Goal: Task Accomplishment & Management: Complete application form

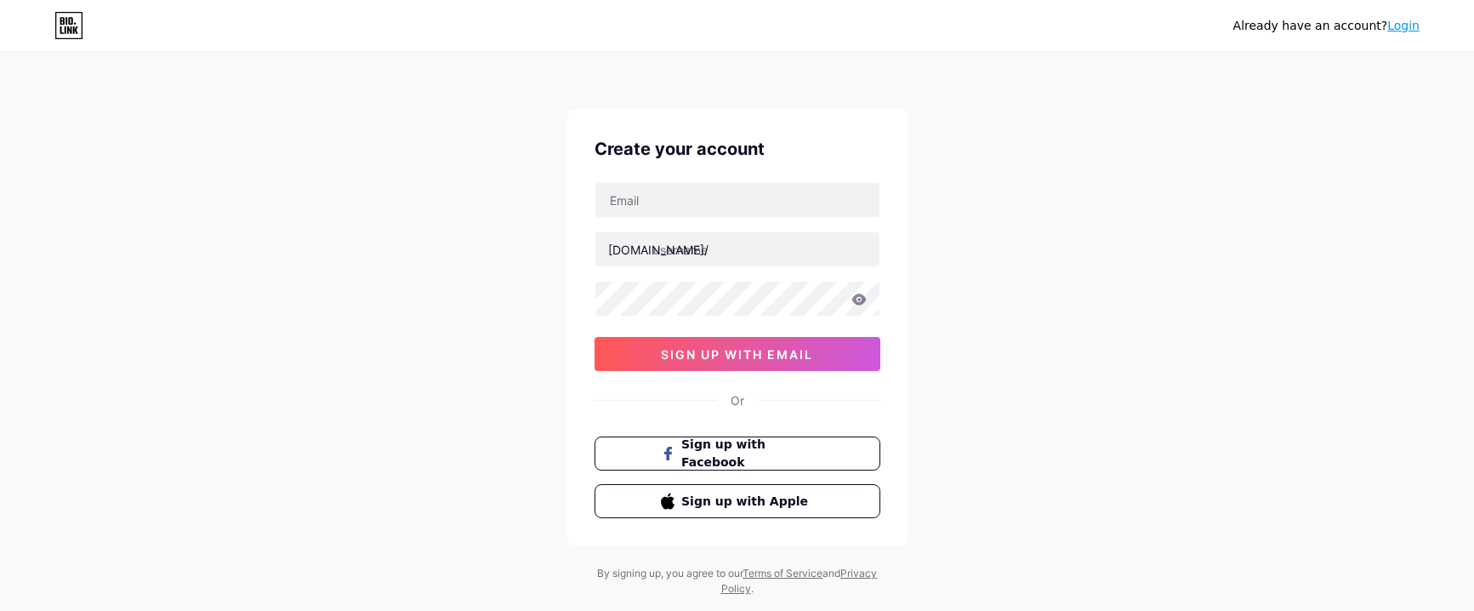
click at [431, 294] on div "Already have an account? Login Create your account [DOMAIN_NAME]/ sign up with …" at bounding box center [737, 325] width 1474 height 650
click at [631, 204] on input "text" at bounding box center [737, 200] width 284 height 34
paste input "[EMAIL_ADDRESS][DOMAIN_NAME]"
type input "[EMAIL_ADDRESS][DOMAIN_NAME]"
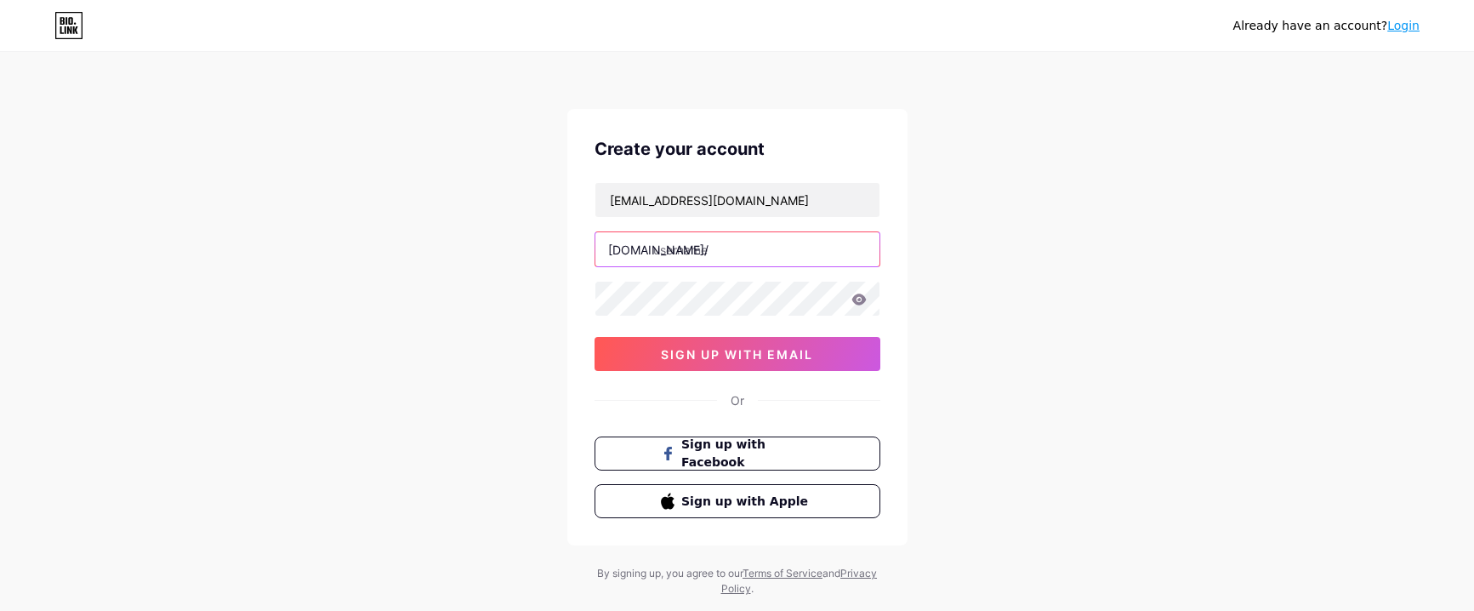
click at [724, 243] on input "text" at bounding box center [737, 249] width 284 height 34
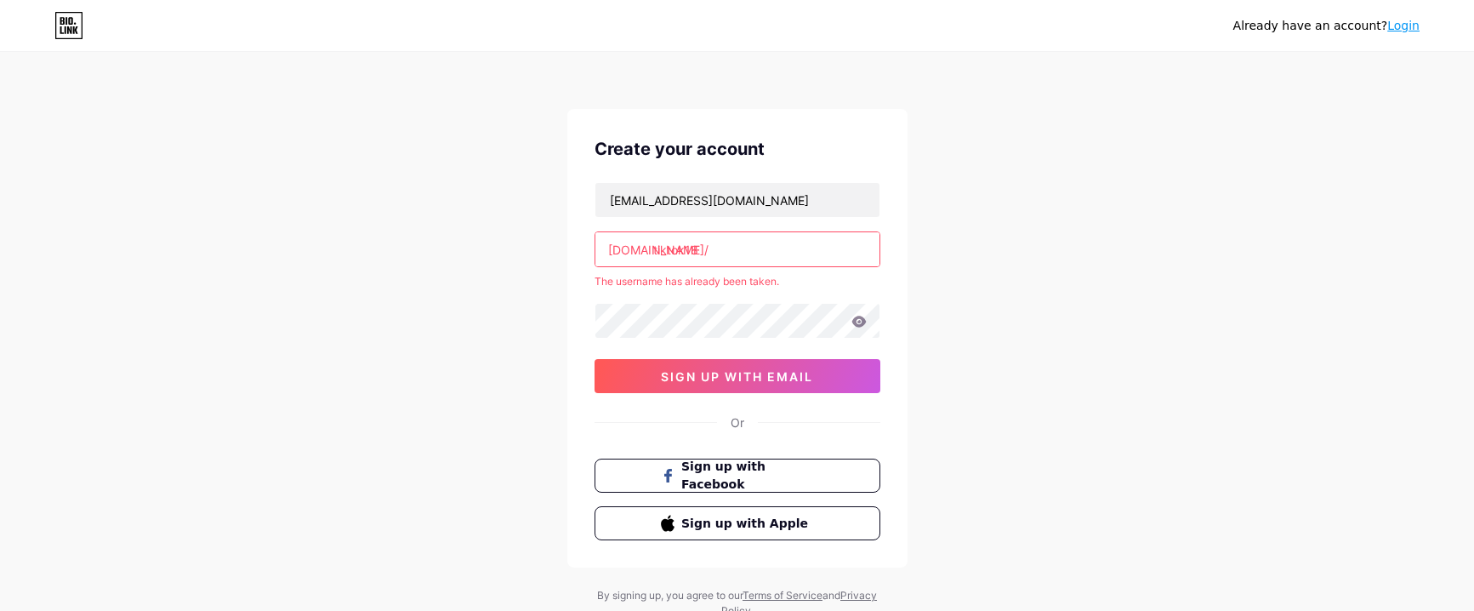
click at [656, 253] on input "tiktok18" at bounding box center [737, 249] width 284 height 34
click at [653, 254] on input "tiktok18" at bounding box center [737, 249] width 284 height 34
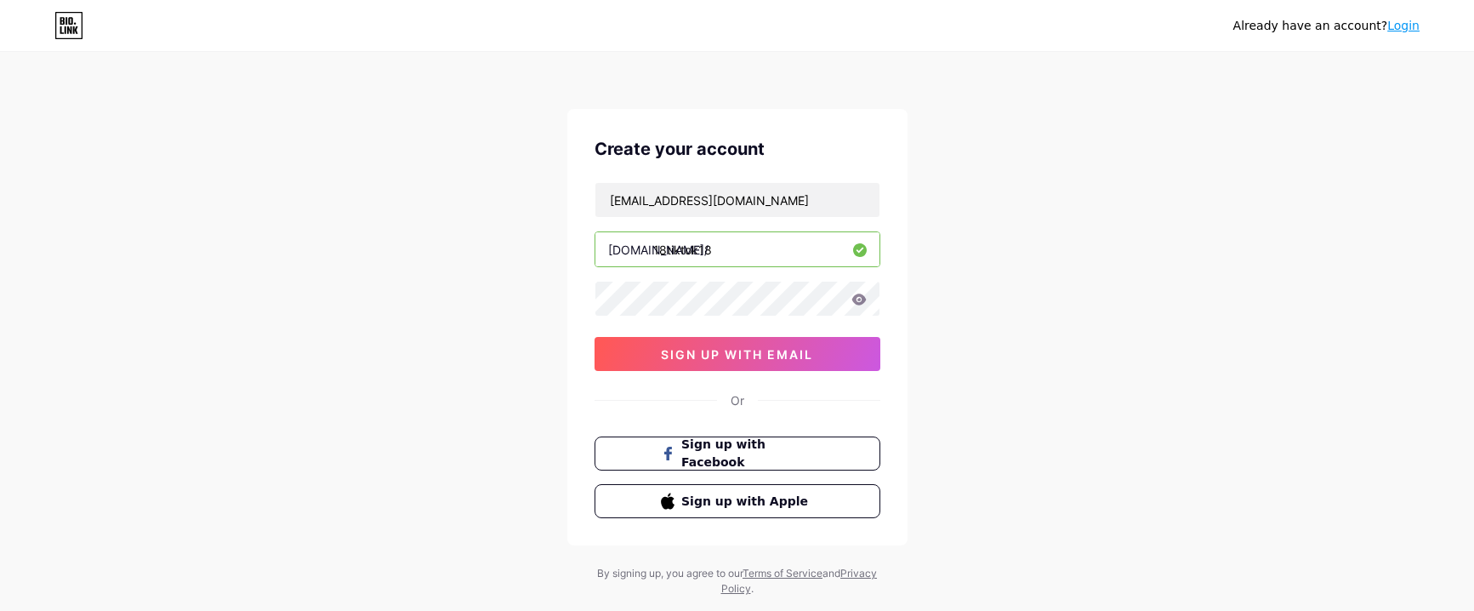
drag, startPoint x: 718, startPoint y: 251, endPoint x: 696, endPoint y: 251, distance: 21.3
click at [696, 251] on input "18tiktok18" at bounding box center [737, 249] width 284 height 34
type input "1"
type input "tiktok18hot"
click at [690, 364] on button "sign up with email" at bounding box center [737, 354] width 286 height 34
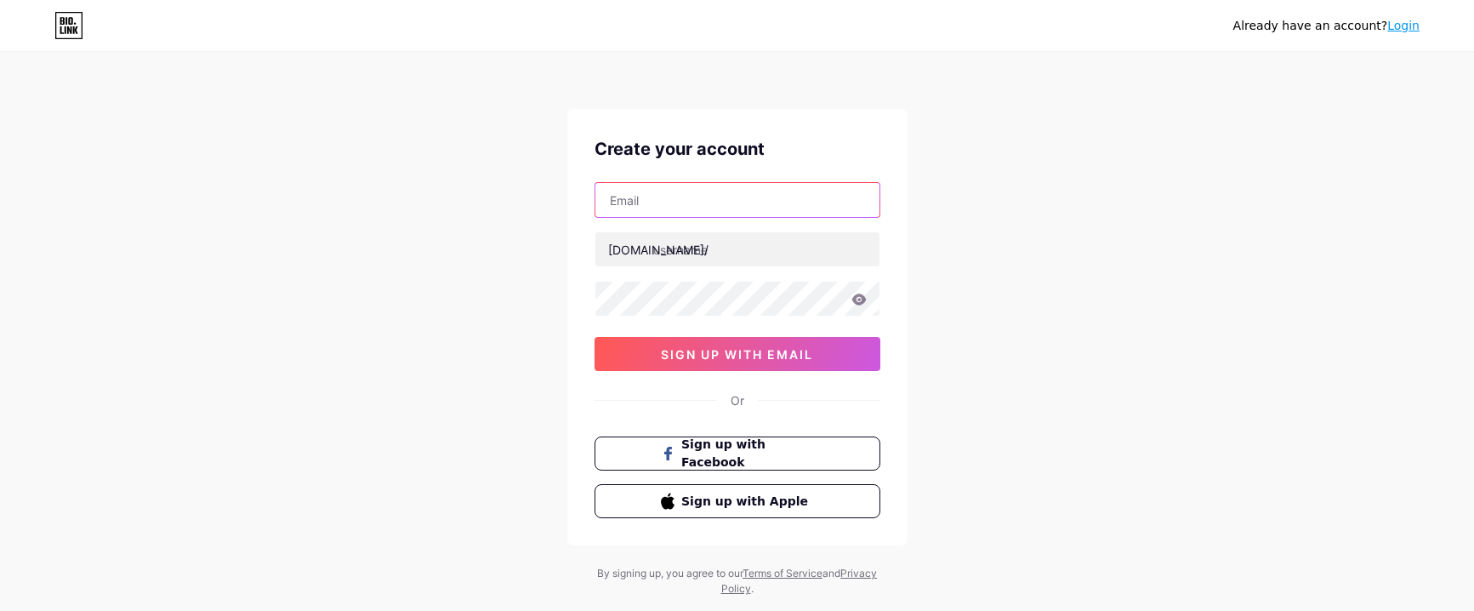
click at [676, 208] on input "text" at bounding box center [737, 200] width 284 height 34
click at [72, 33] on icon at bounding box center [68, 25] width 29 height 27
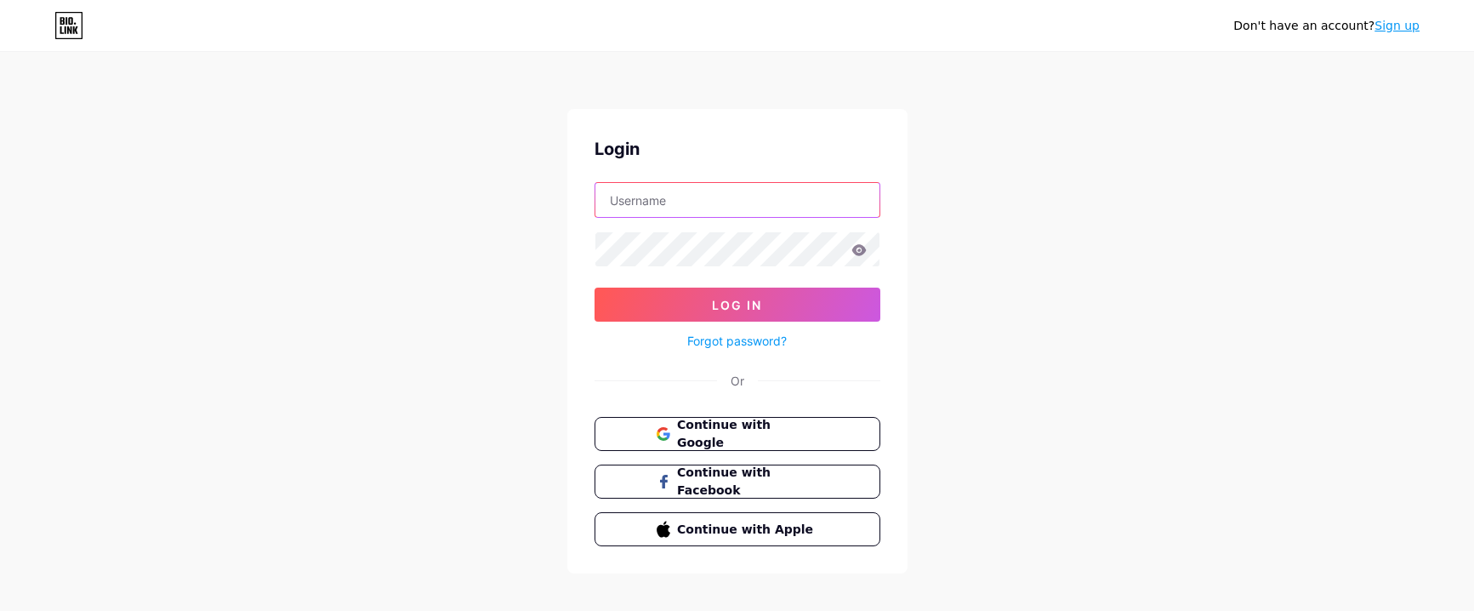
click at [735, 196] on input "text" at bounding box center [737, 200] width 284 height 34
click at [1193, 219] on div "Don't have an account? Sign up Login Log In Forgot password? Or Continue with G…" at bounding box center [737, 314] width 1474 height 628
click at [702, 194] on input "text" at bounding box center [737, 200] width 284 height 34
click at [1297, 155] on div "Don't have an account? Sign up Login Log In Forgot password? Or Continue with G…" at bounding box center [737, 314] width 1474 height 628
click at [1396, 20] on link "Sign up" at bounding box center [1396, 26] width 45 height 14
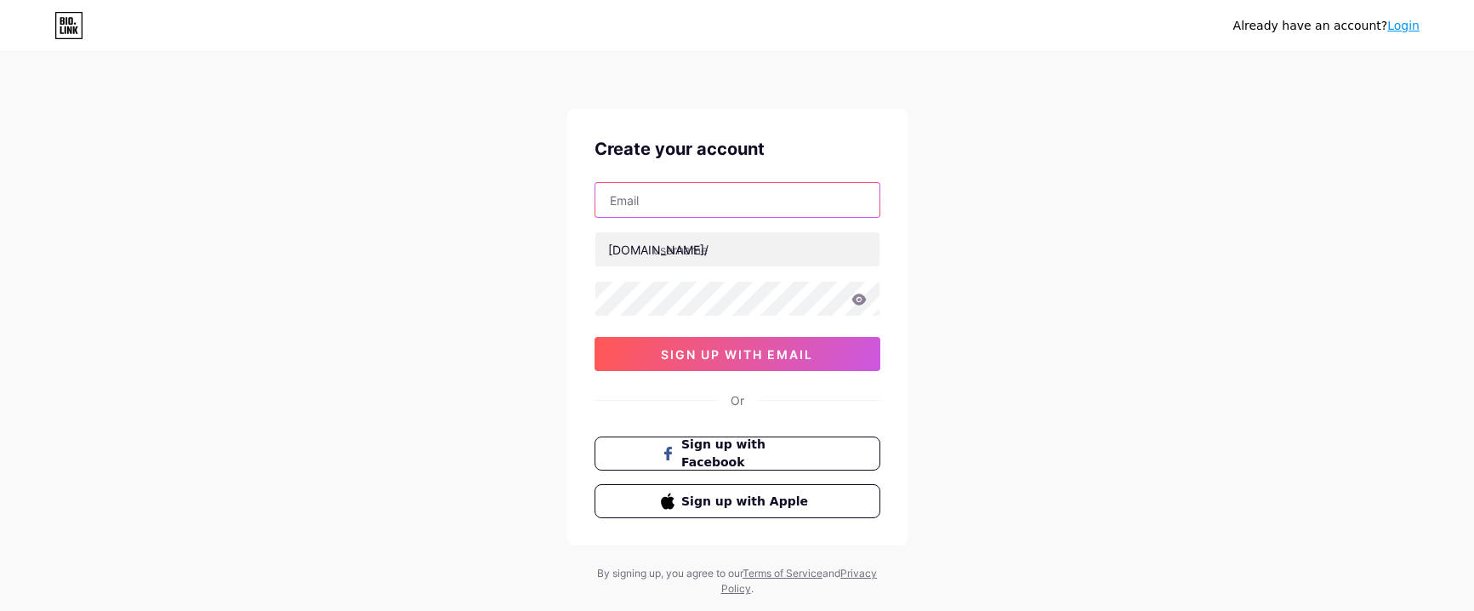
click at [629, 208] on input "text" at bounding box center [737, 200] width 284 height 34
paste input "amelitiktok18@proton.me"
type input "amelitiktok18@proton.me"
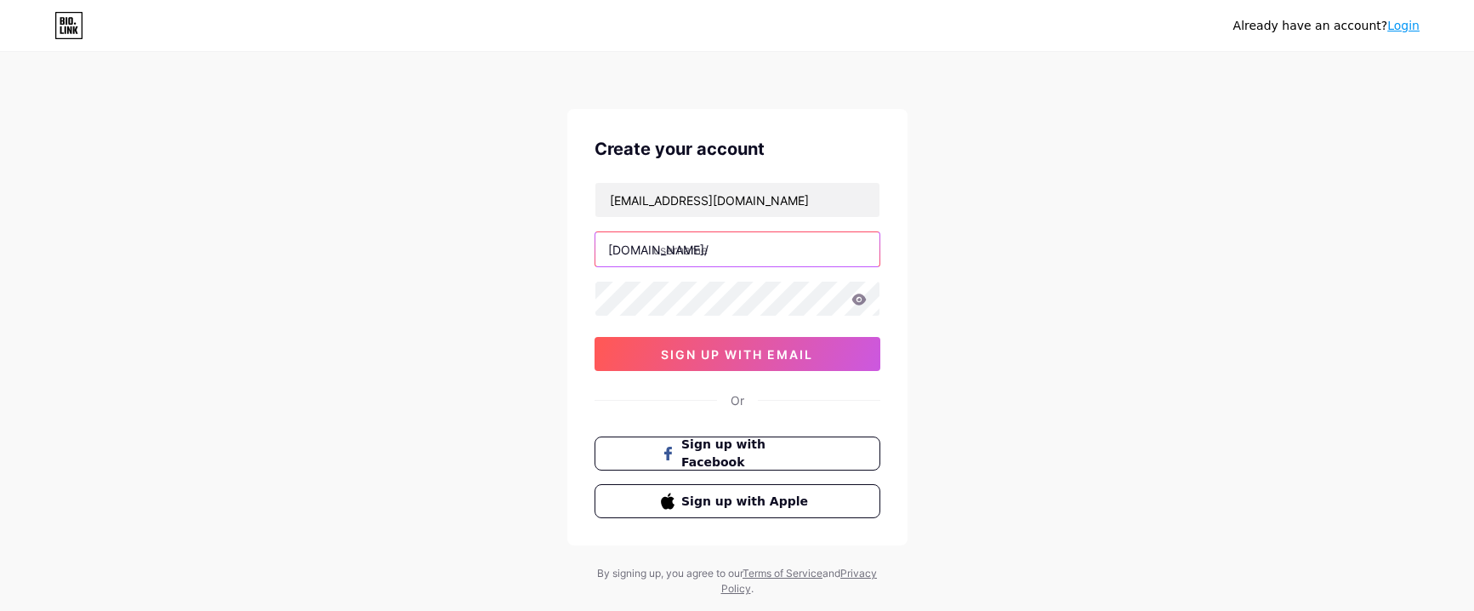
click at [701, 258] on input "text" at bounding box center [737, 249] width 284 height 34
type input "tiktok18hot"
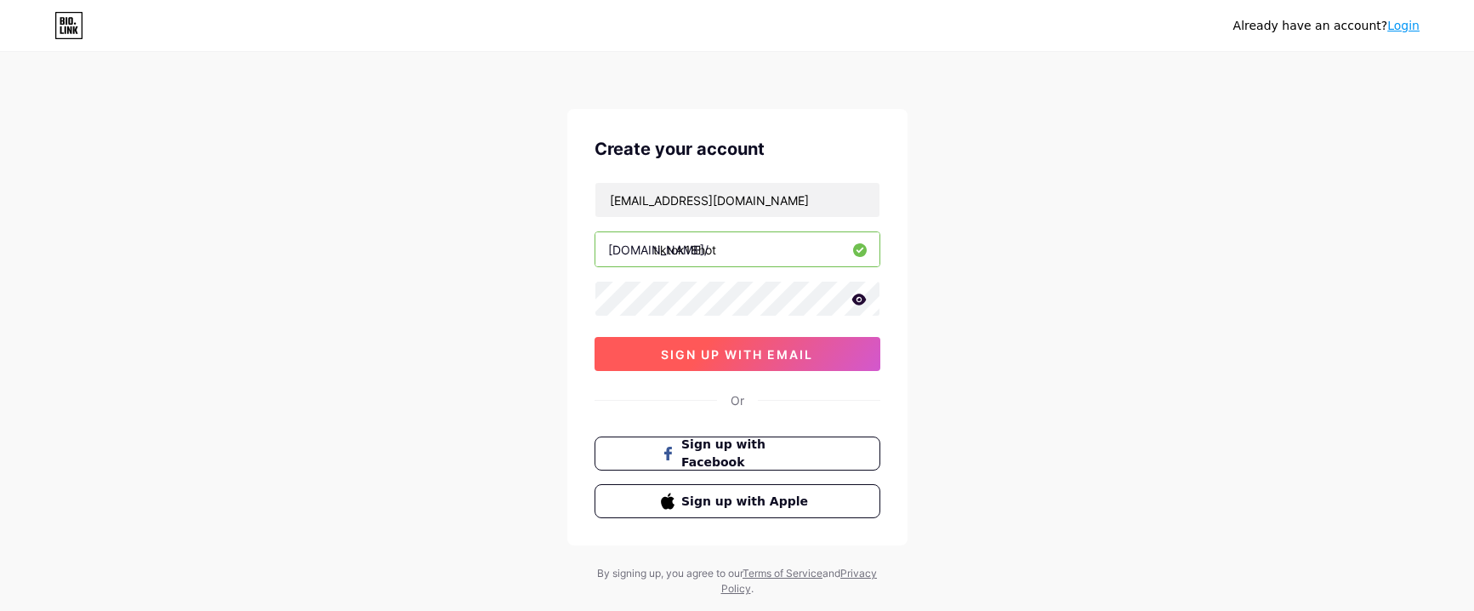
click at [671, 362] on button "sign up with email" at bounding box center [737, 354] width 286 height 34
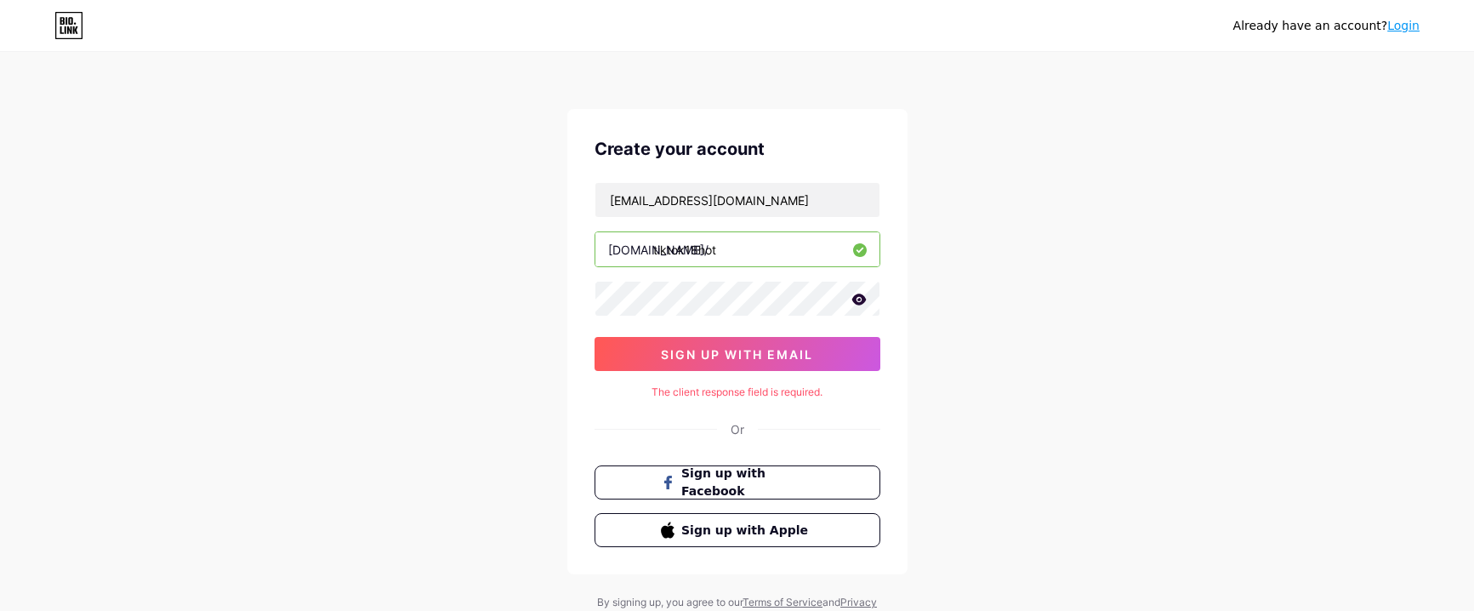
click at [704, 389] on div "The client response field is required." at bounding box center [737, 391] width 286 height 15
click at [1018, 327] on div "Already have an account? Login Create your account amelitiktok18@proton.me bio.…" at bounding box center [737, 339] width 1474 height 679
click at [781, 347] on span "sign up with email" at bounding box center [737, 354] width 152 height 14
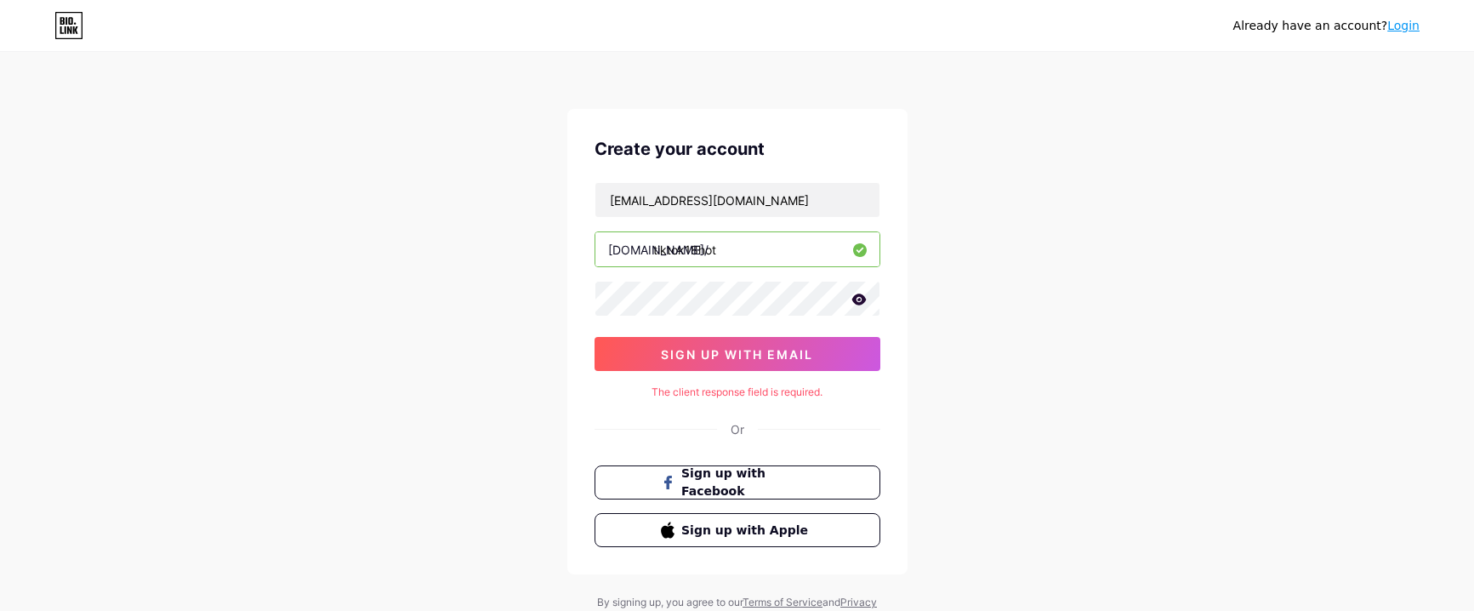
click at [716, 382] on div "Create your account amelitiktok18@proton.me bio.link/ tiktok18hot sign up with …" at bounding box center [737, 341] width 340 height 465
click at [71, 35] on icon at bounding box center [68, 25] width 29 height 27
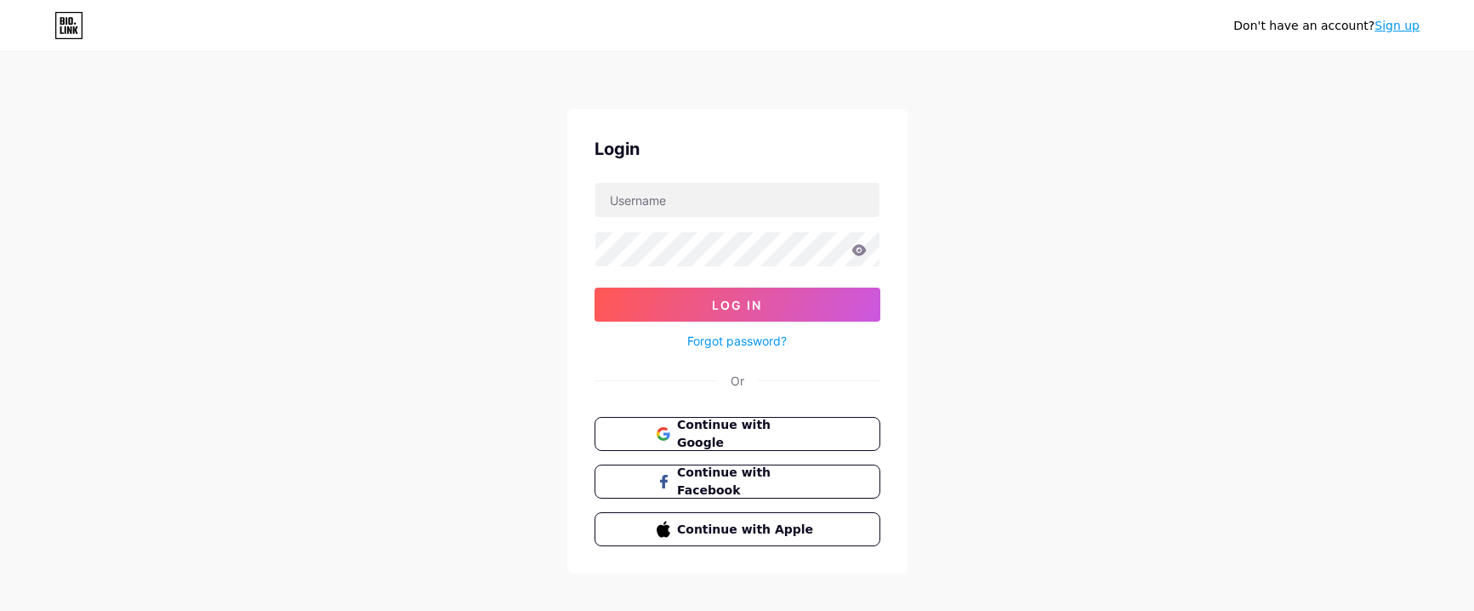
click at [1397, 26] on link "Sign up" at bounding box center [1396, 26] width 45 height 14
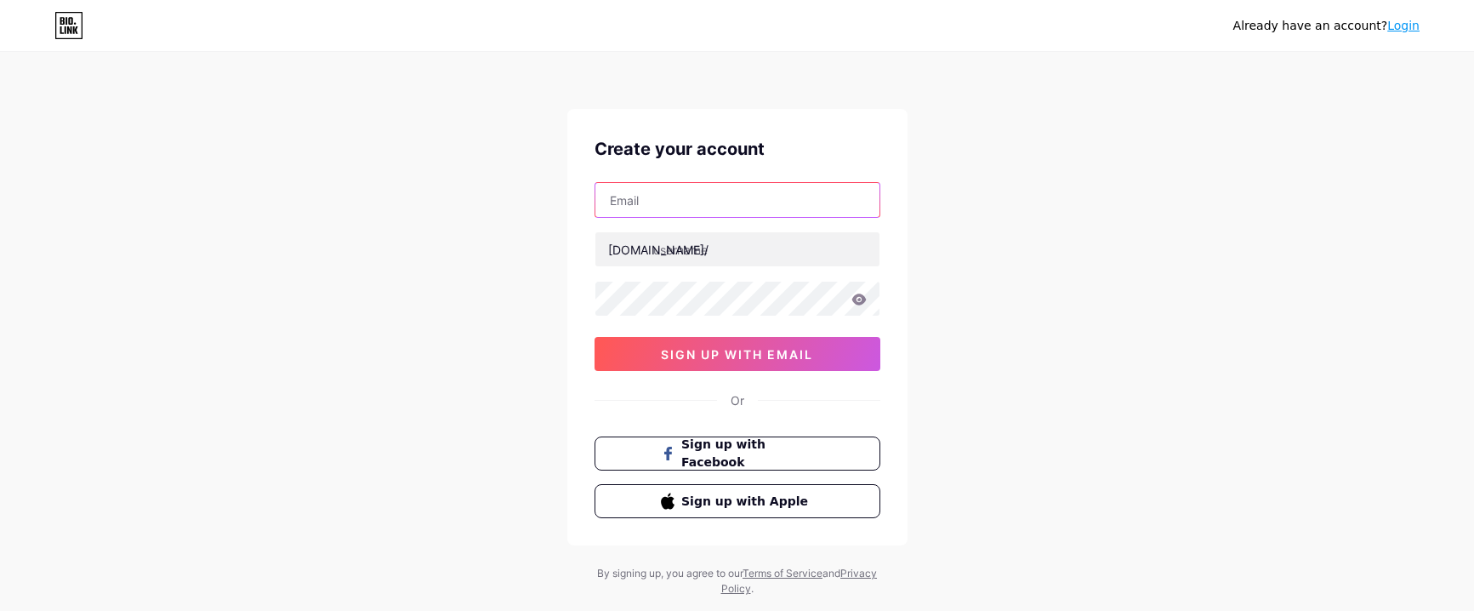
click at [643, 204] on input "text" at bounding box center [737, 200] width 284 height 34
paste input "amelitiktok18@proton.me"
type input "amelitiktok18@proton.me"
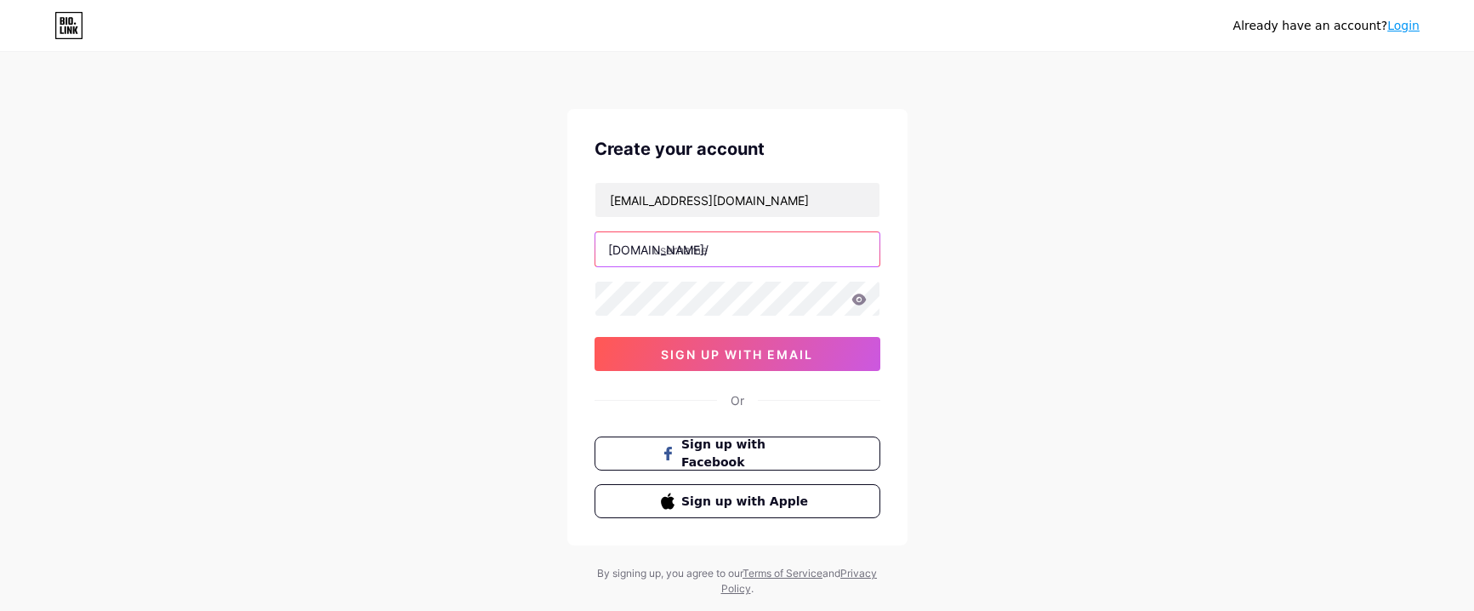
click at [654, 247] on input "text" at bounding box center [737, 249] width 284 height 34
type input "1"
type input "tiktok18hot"
click at [991, 295] on div "Already have an account? Login Create your account amelitiktok18@proton.me bio.…" at bounding box center [737, 325] width 1474 height 650
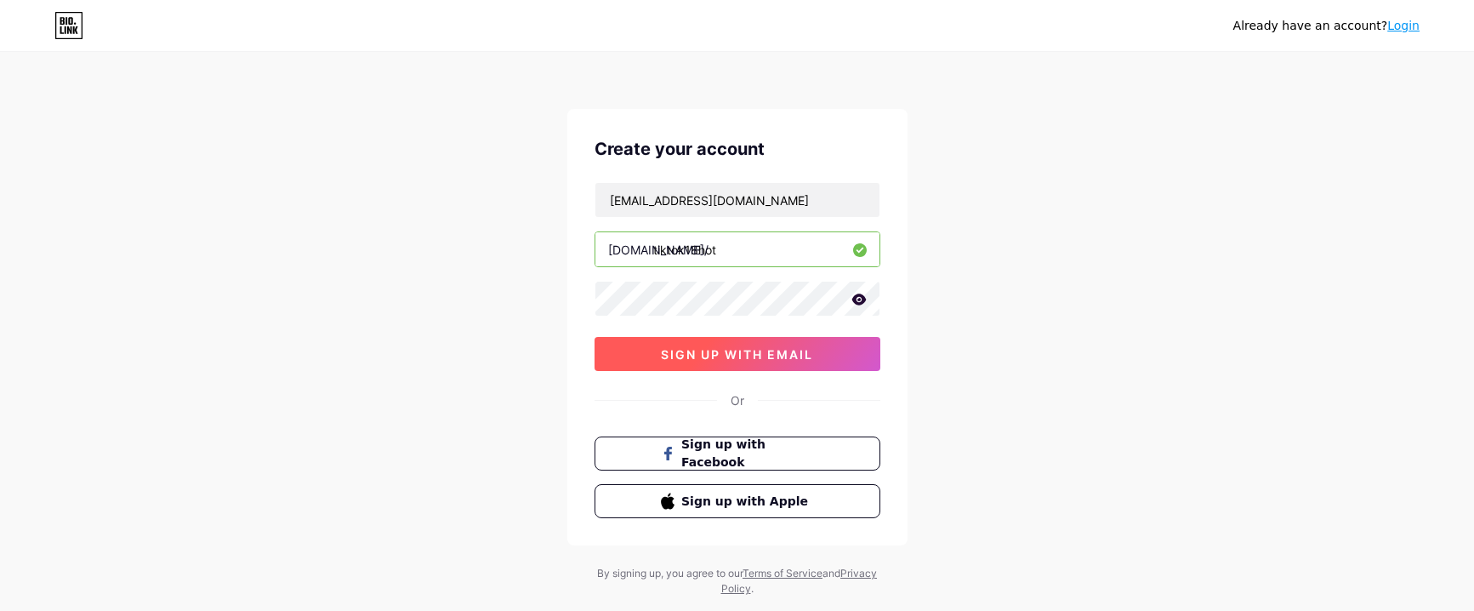
click at [764, 362] on button "sign up with email" at bounding box center [737, 354] width 286 height 34
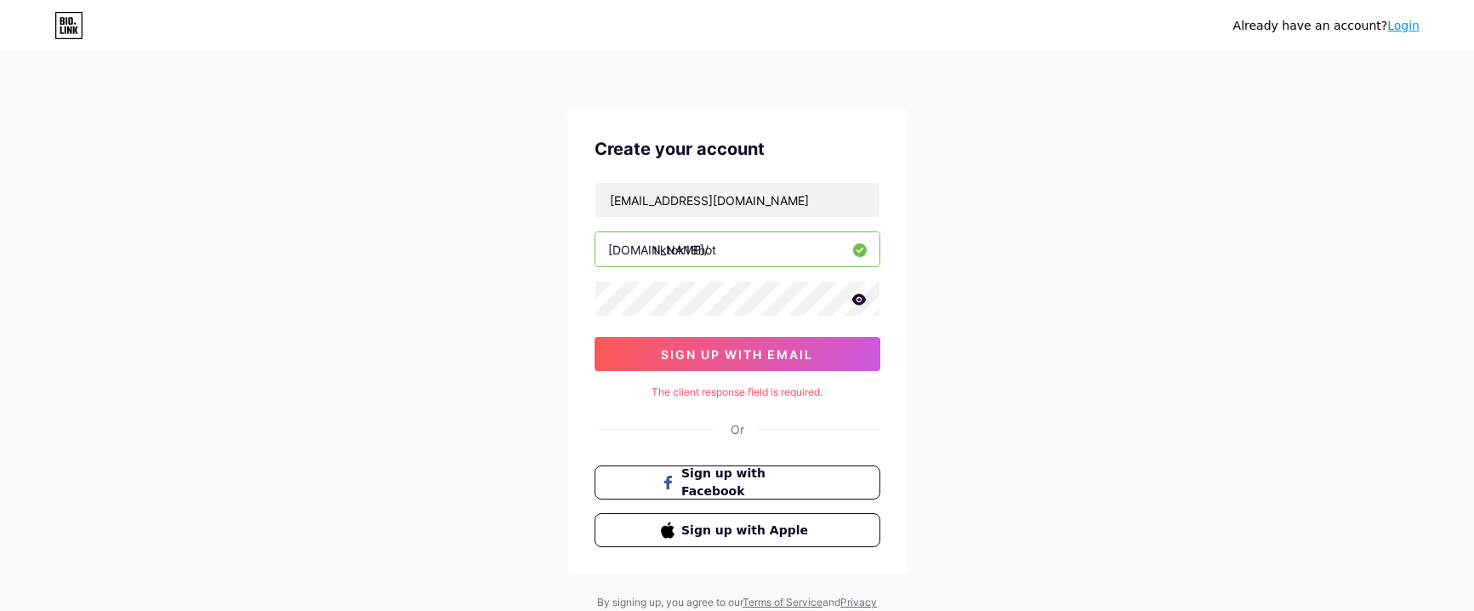
click at [727, 398] on div "The client response field is required." at bounding box center [737, 391] width 286 height 15
